Goal: Task Accomplishment & Management: Manage account settings

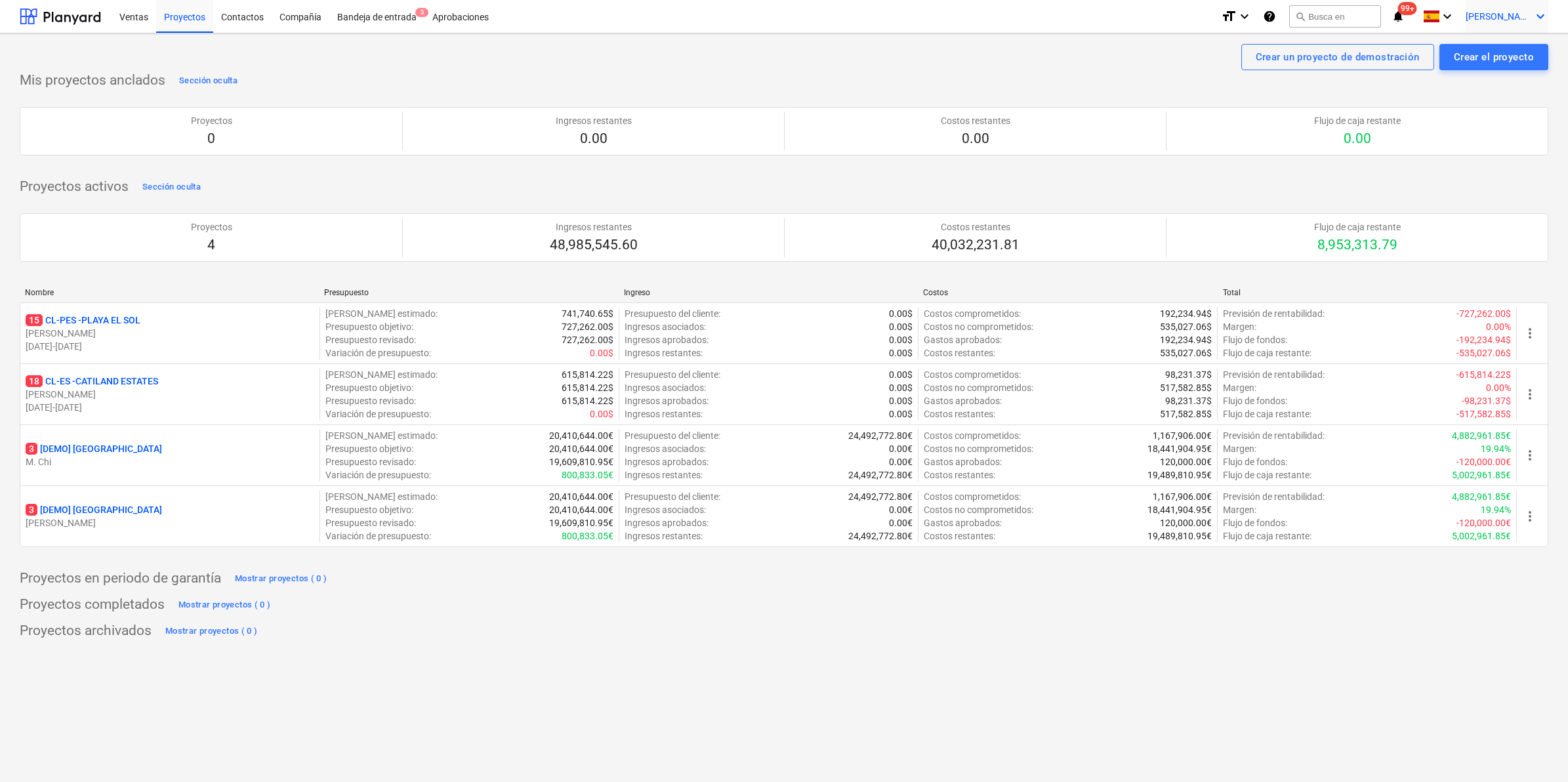
click at [1537, 13] on icon "keyboard_arrow_down" at bounding box center [1540, 16] width 16 height 16
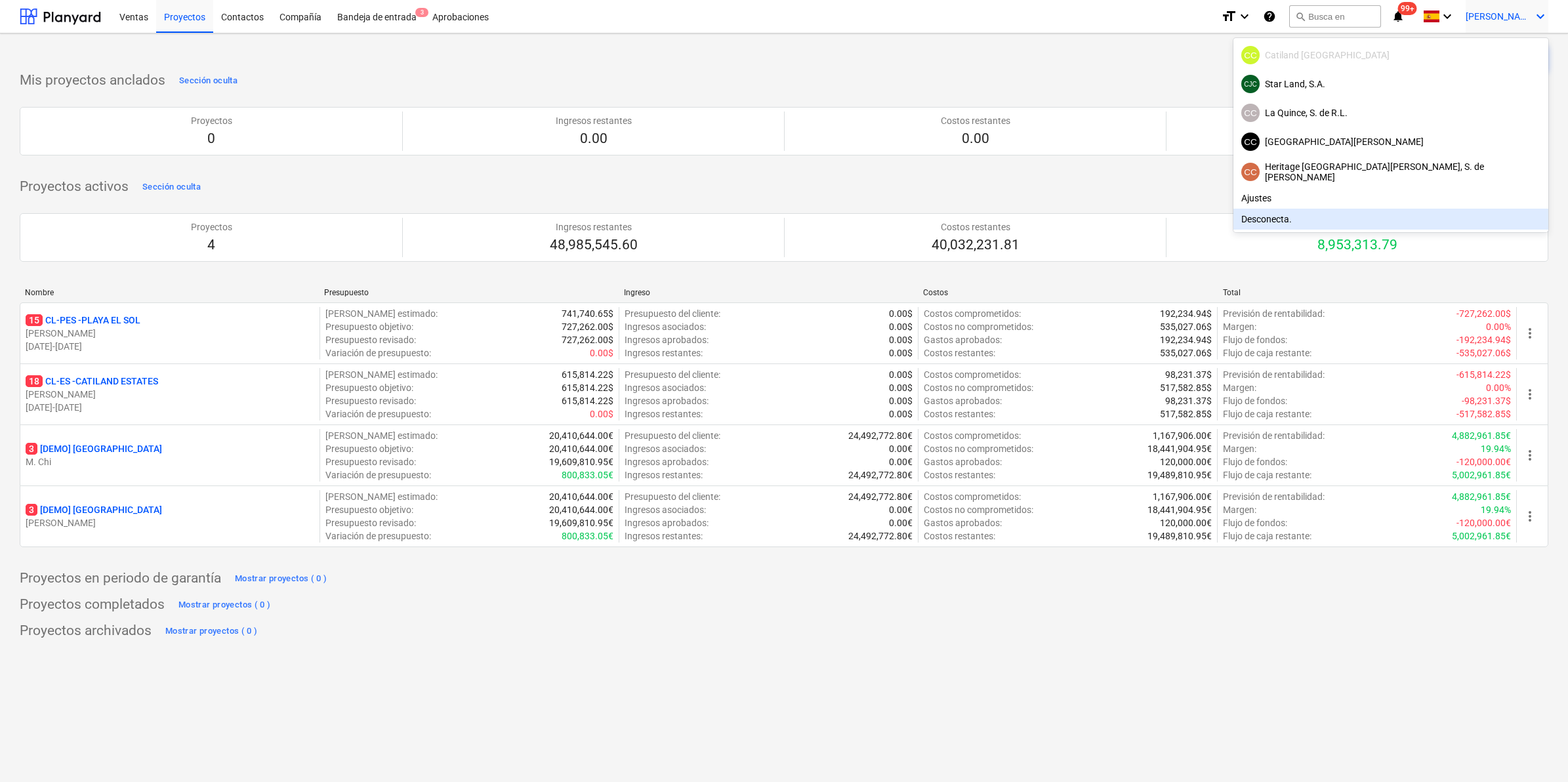
click at [1418, 211] on div "Desconecta." at bounding box center [1391, 219] width 315 height 21
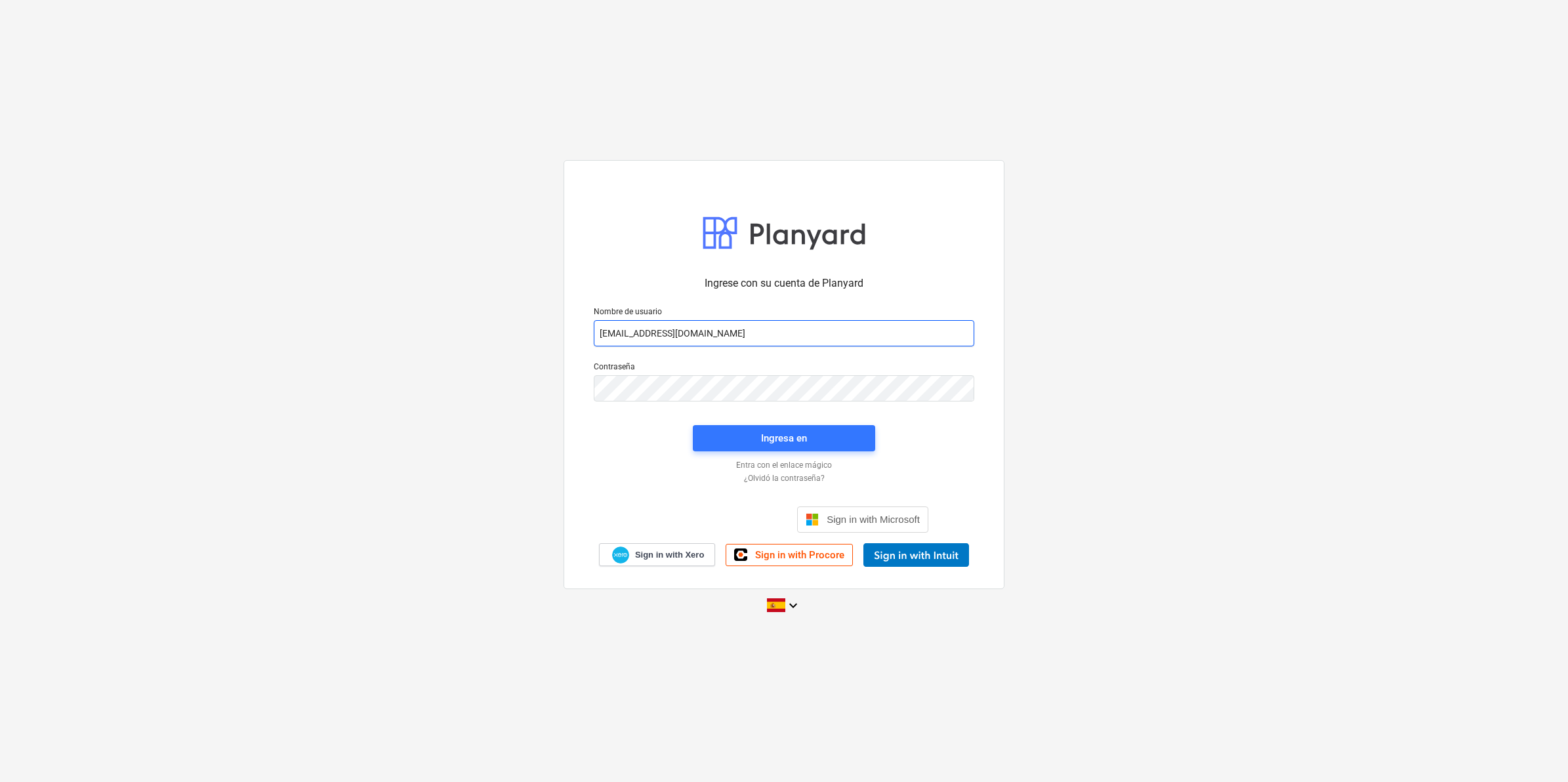
click at [735, 342] on input "[EMAIL_ADDRESS][DOMAIN_NAME]" at bounding box center [784, 333] width 381 height 26
type input "[EMAIL_ADDRESS][DOMAIN_NAME]"
click at [766, 437] on div "Ingresa en" at bounding box center [784, 438] width 46 height 17
